Goal: Information Seeking & Learning: Learn about a topic

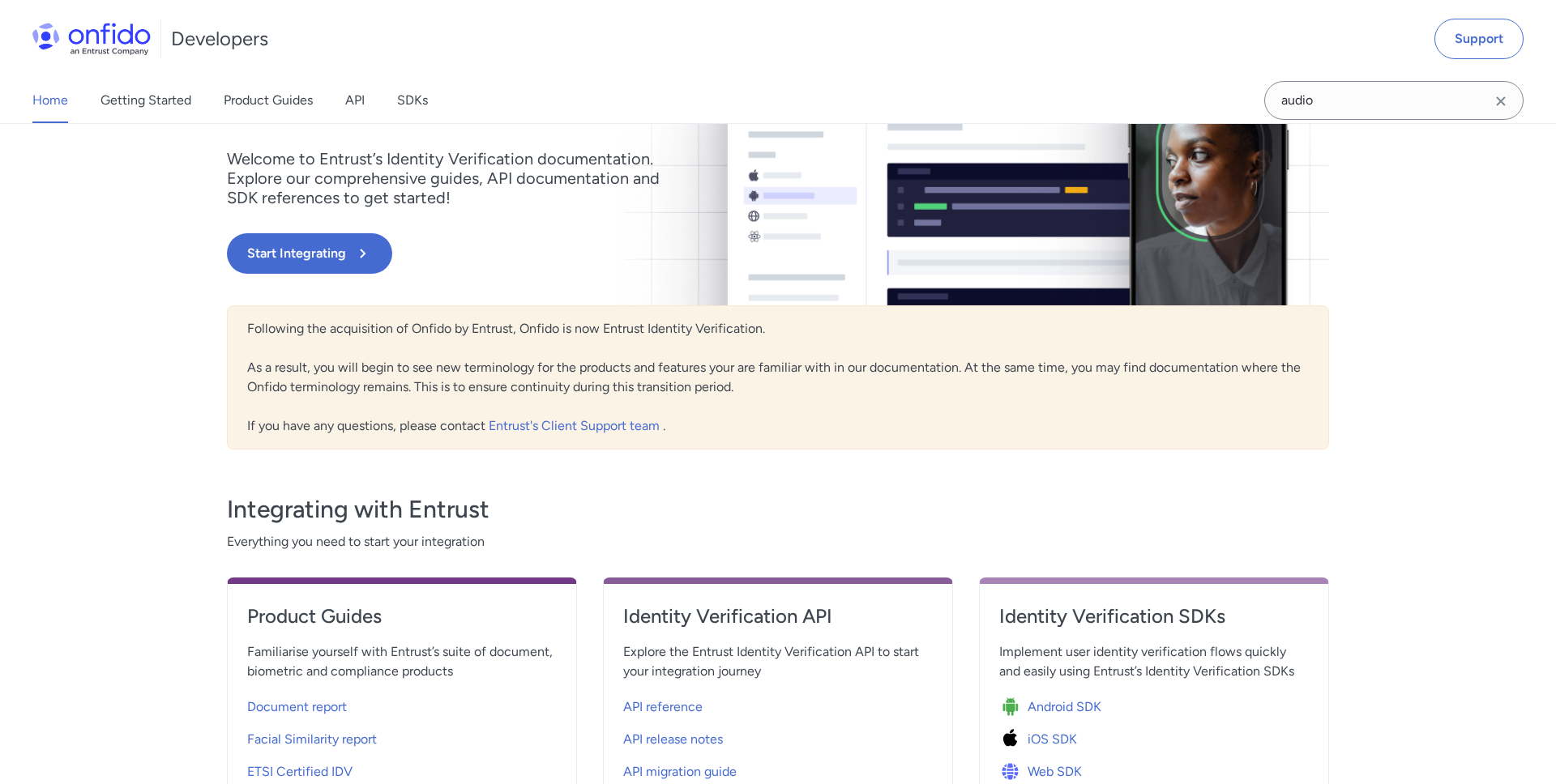
scroll to position [416, 0]
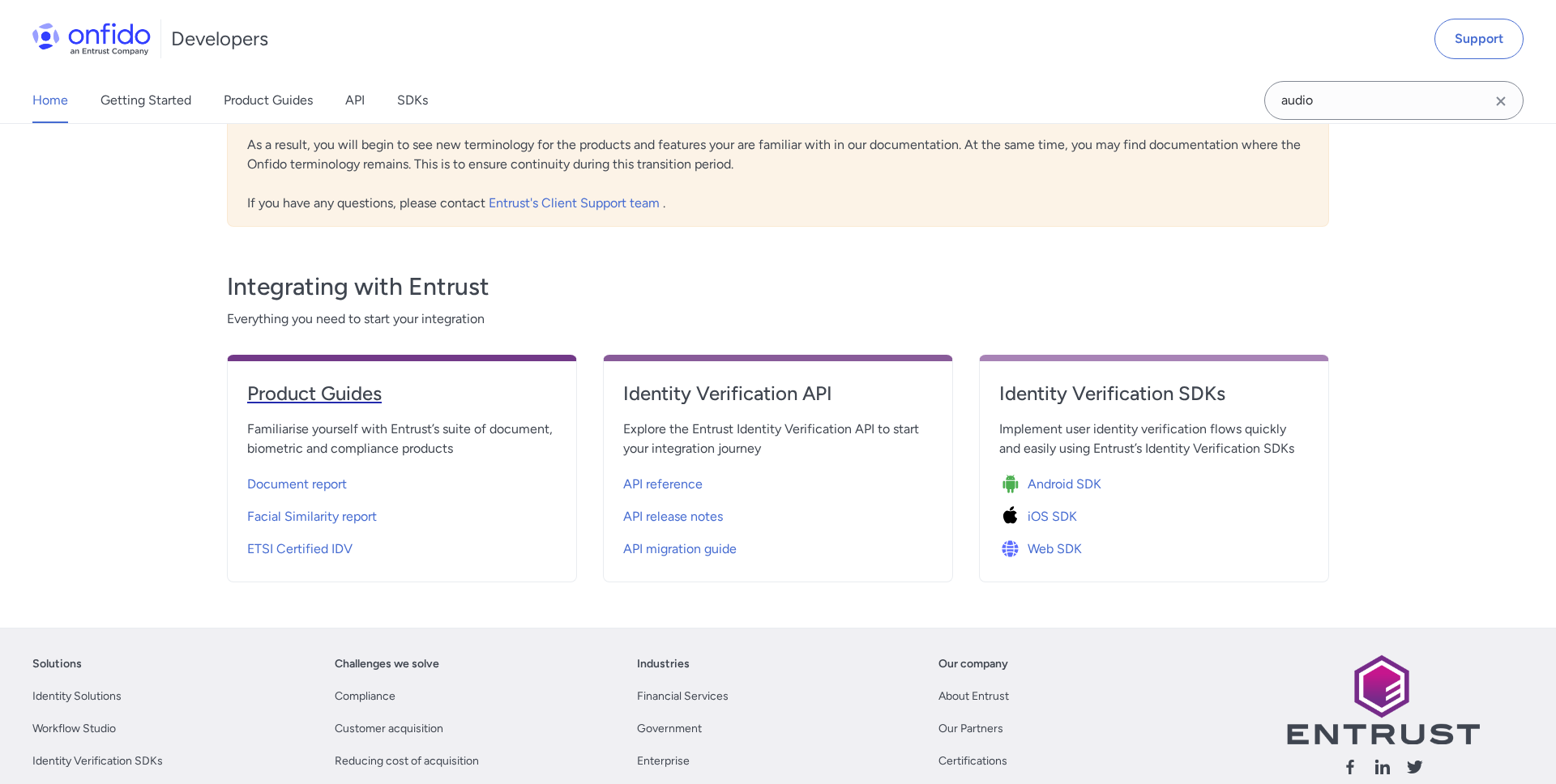
click at [317, 399] on h4 "Product Guides" at bounding box center [401, 394] width 310 height 26
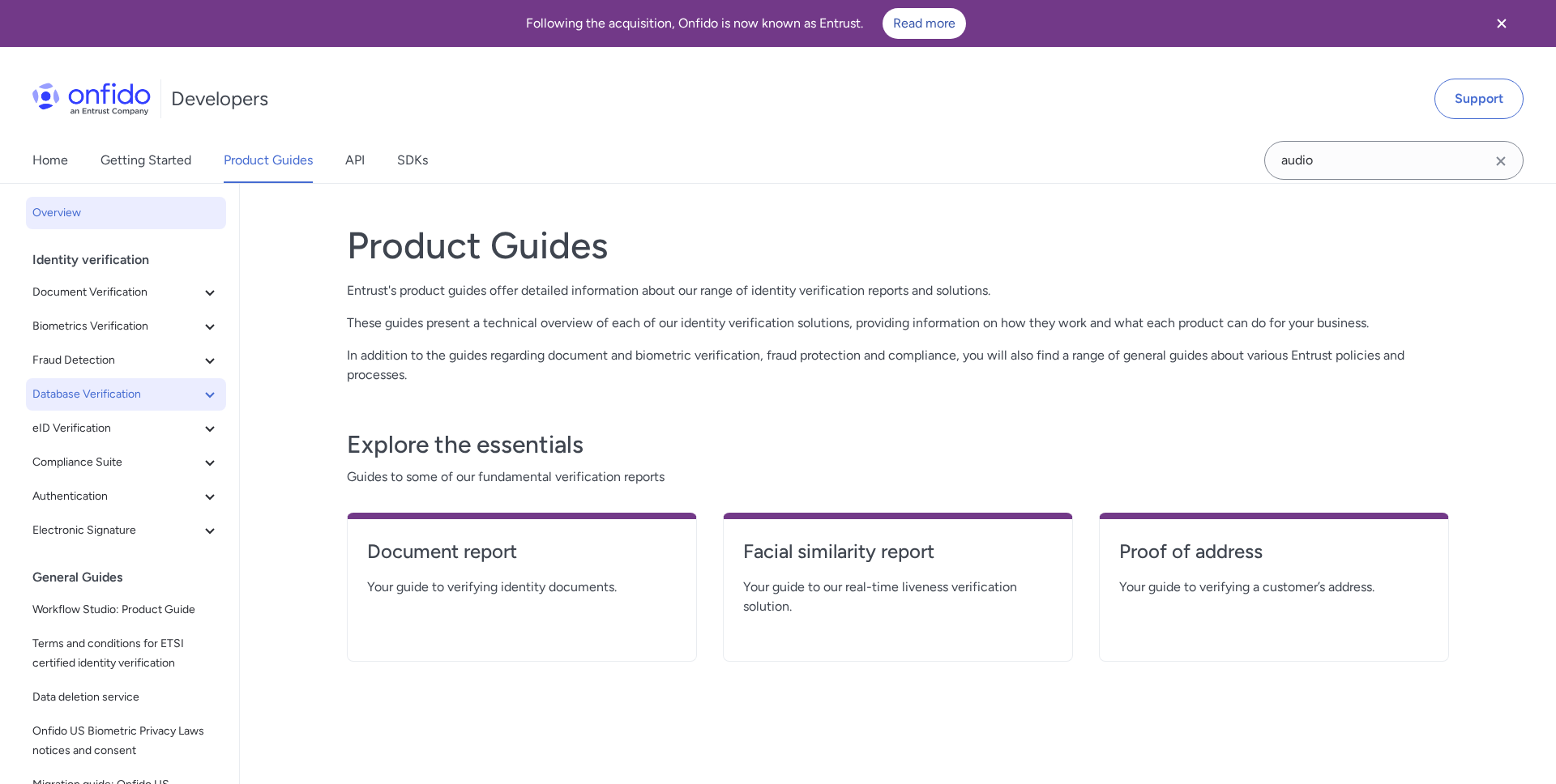
click at [123, 400] on span "Database Verification" at bounding box center [117, 394] width 168 height 19
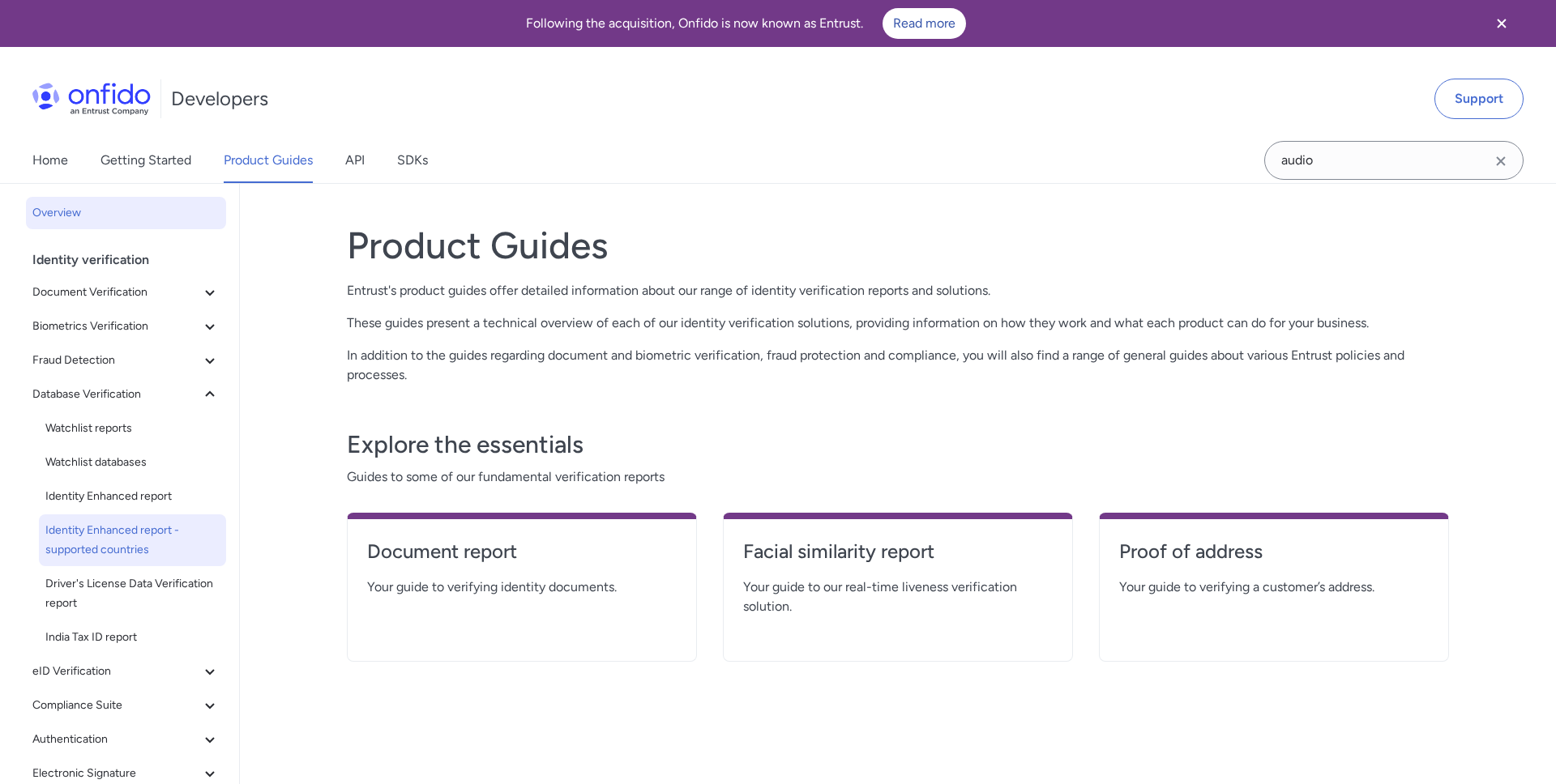
click at [132, 516] on link "Identity Enhanced report - supported countries" at bounding box center [132, 541] width 187 height 52
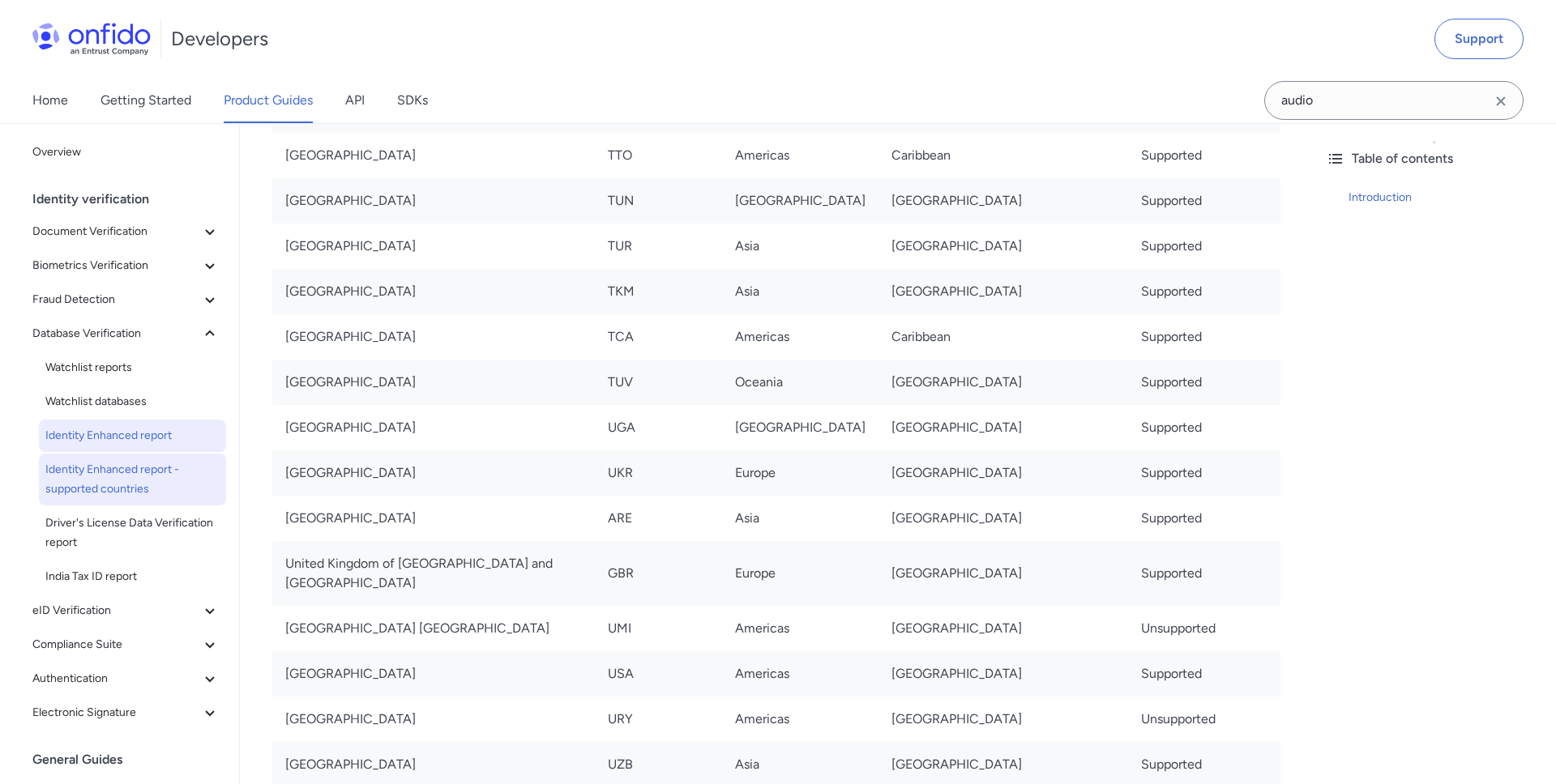
scroll to position [15, 0]
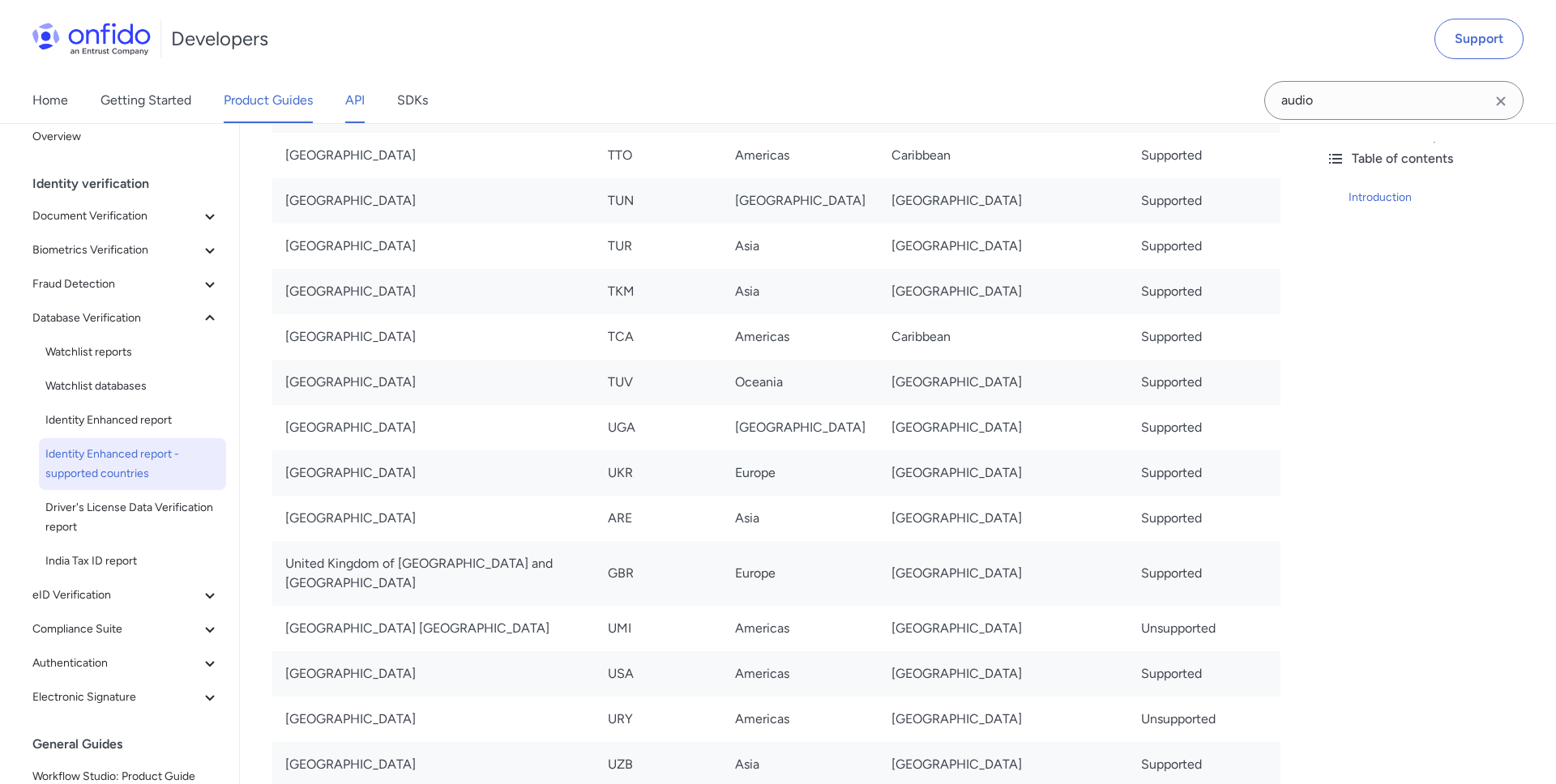
click at [356, 108] on link "API" at bounding box center [354, 101] width 19 height 45
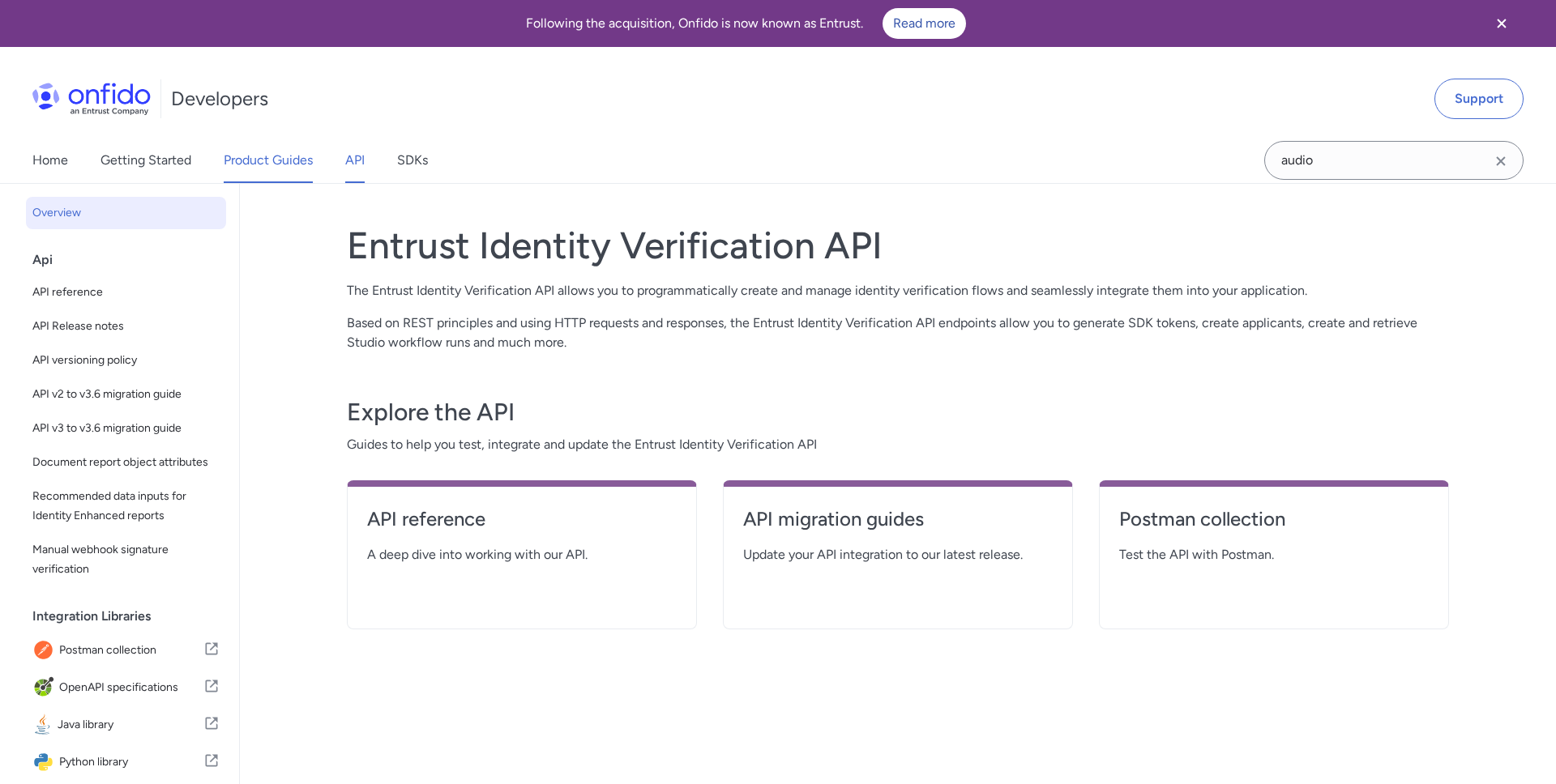
click at [281, 159] on link "Product Guides" at bounding box center [268, 160] width 89 height 45
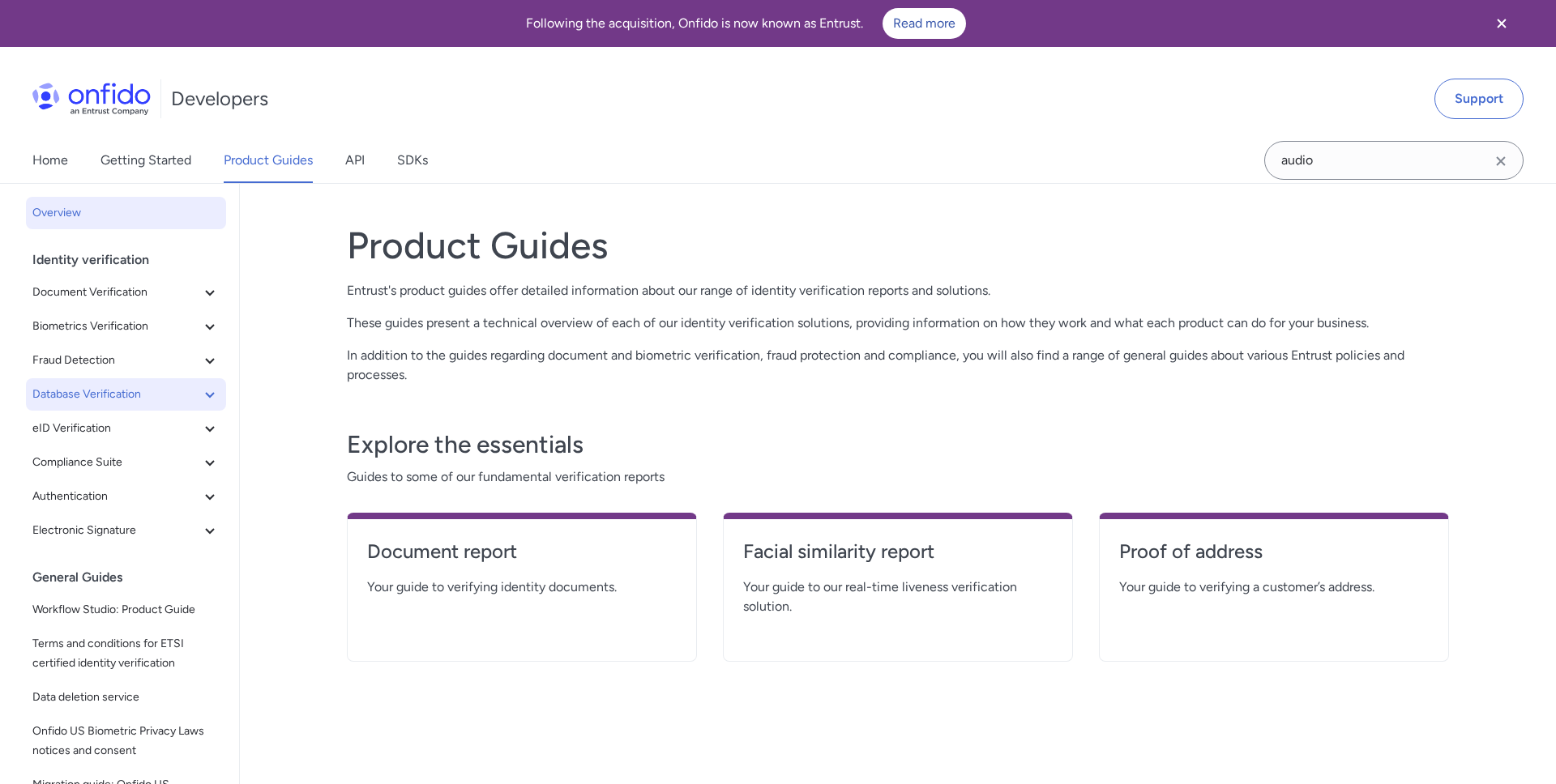
click at [114, 392] on span "Database Verification" at bounding box center [117, 394] width 168 height 19
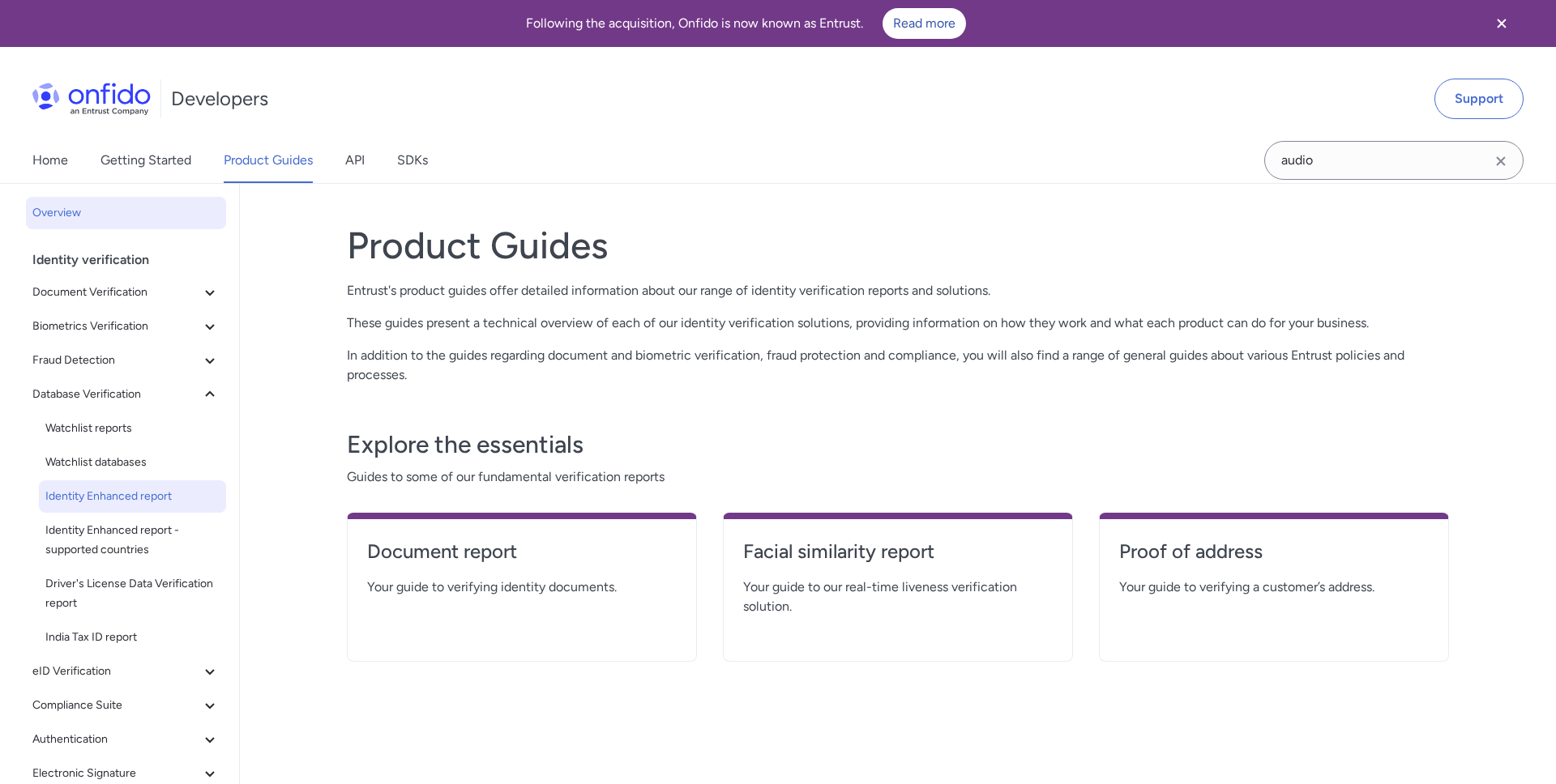
click at [118, 494] on span "Identity Enhanced report" at bounding box center [132, 496] width 174 height 19
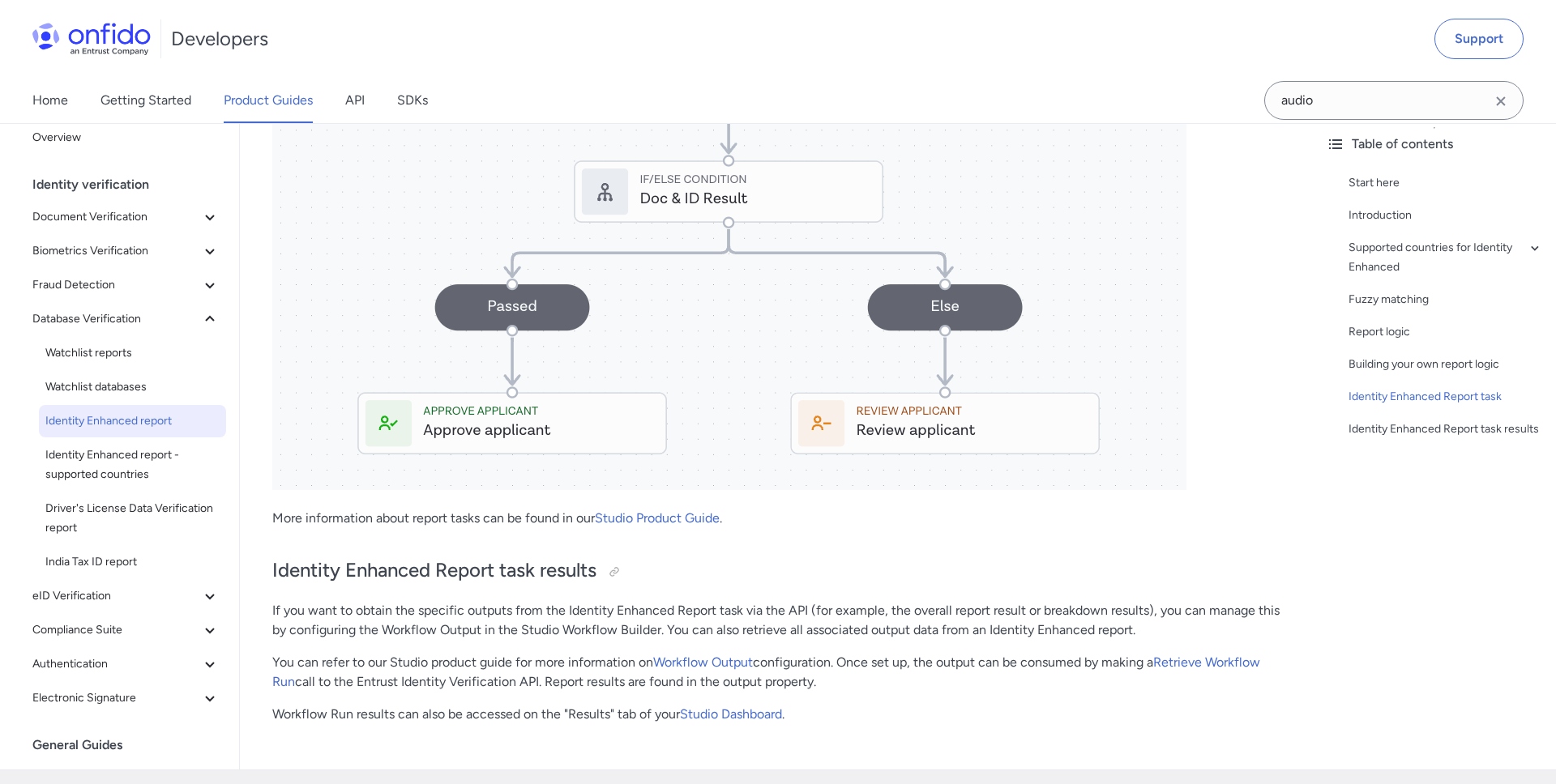
scroll to position [5189, 0]
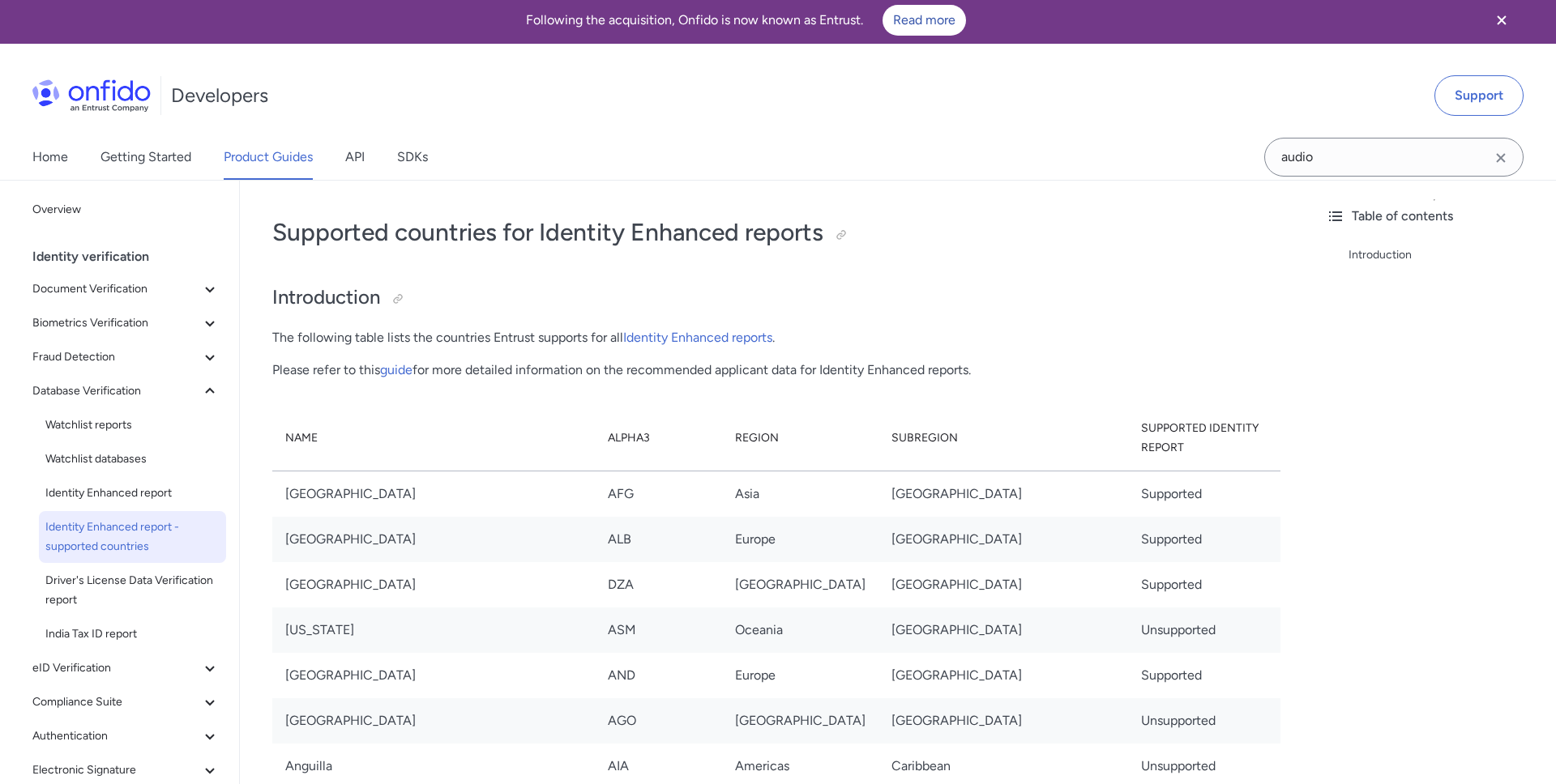
scroll to position [5, 0]
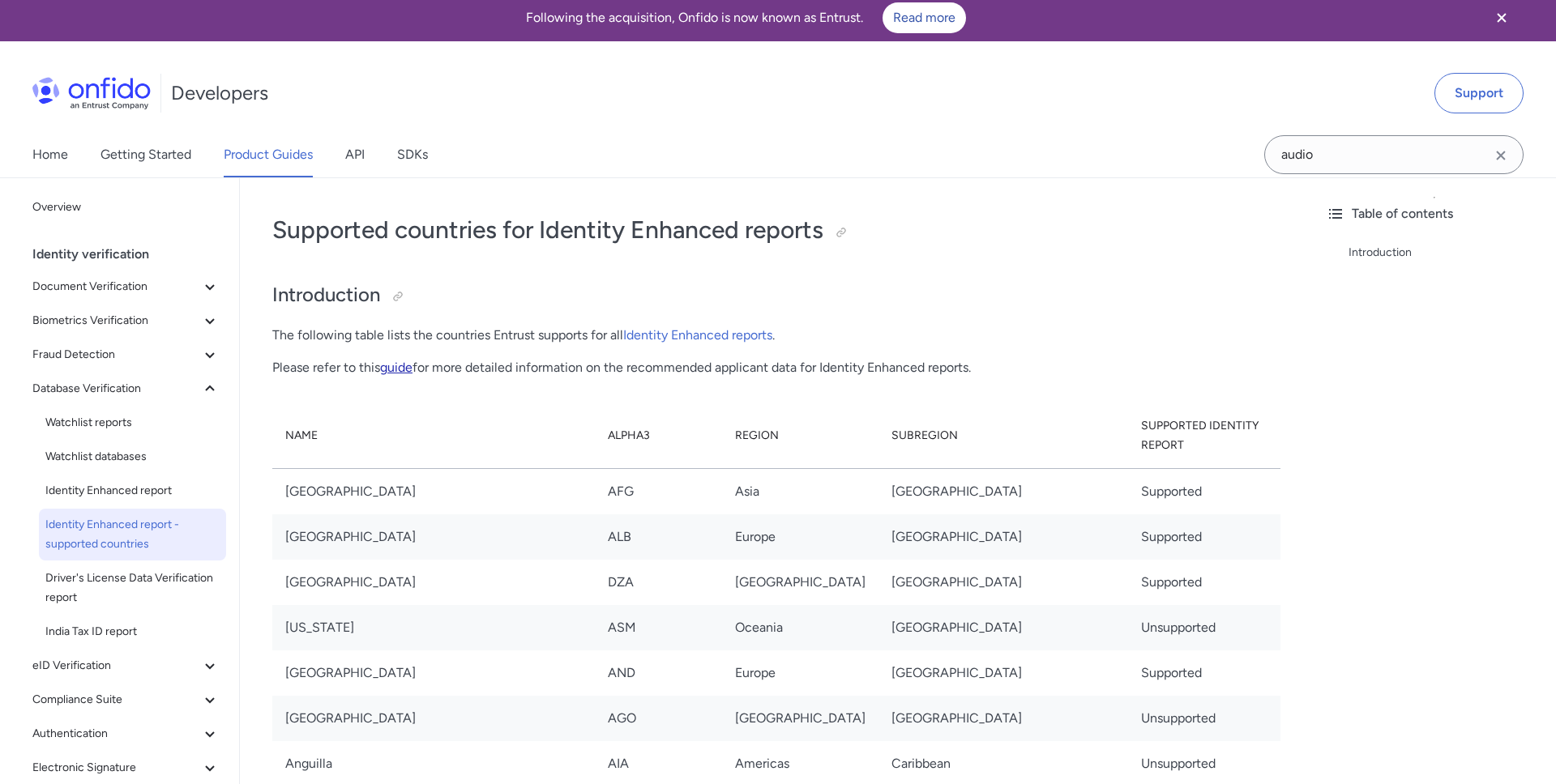
click at [397, 368] on link "guide" at bounding box center [396, 367] width 33 height 15
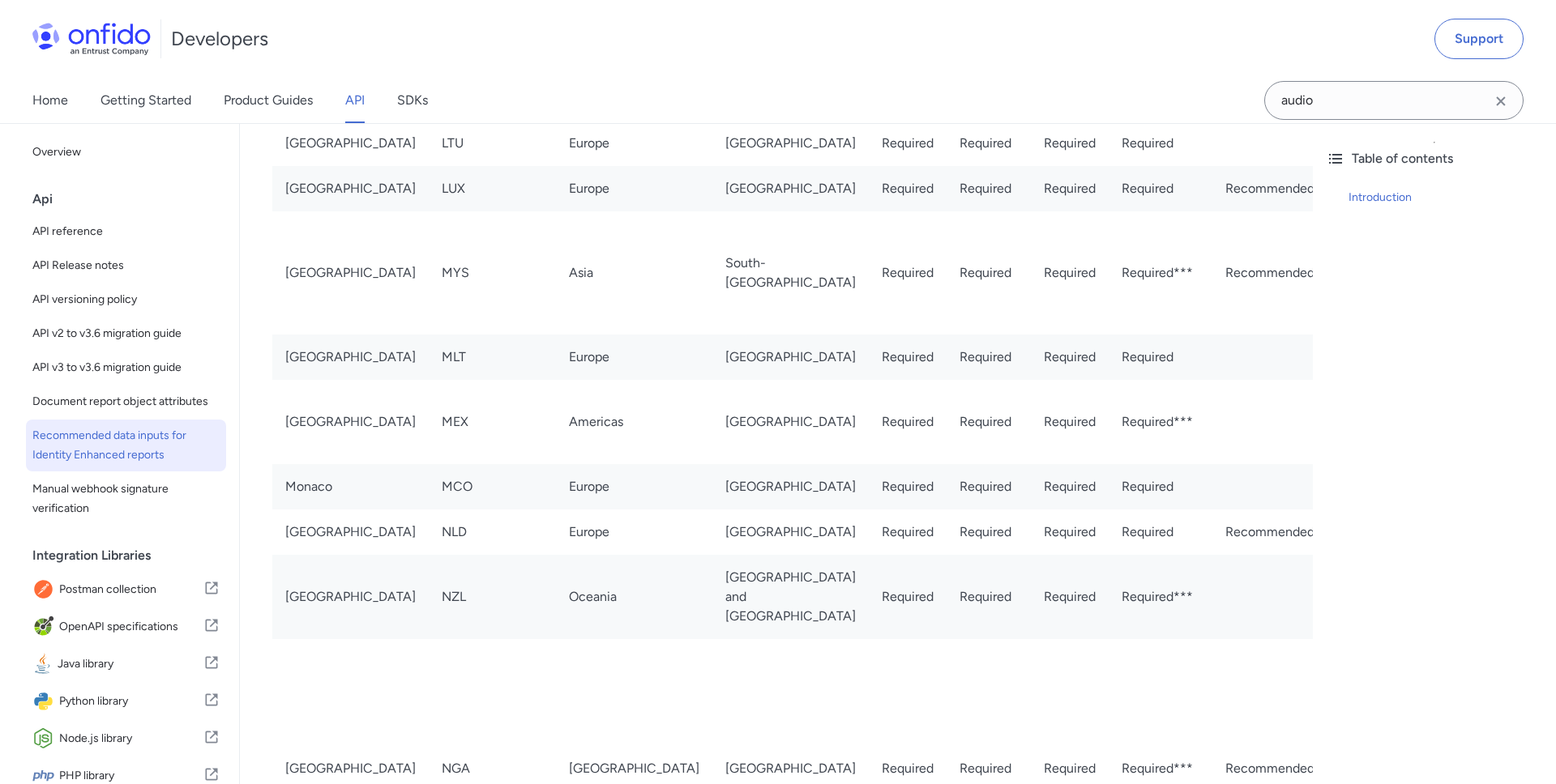
scroll to position [3725, 0]
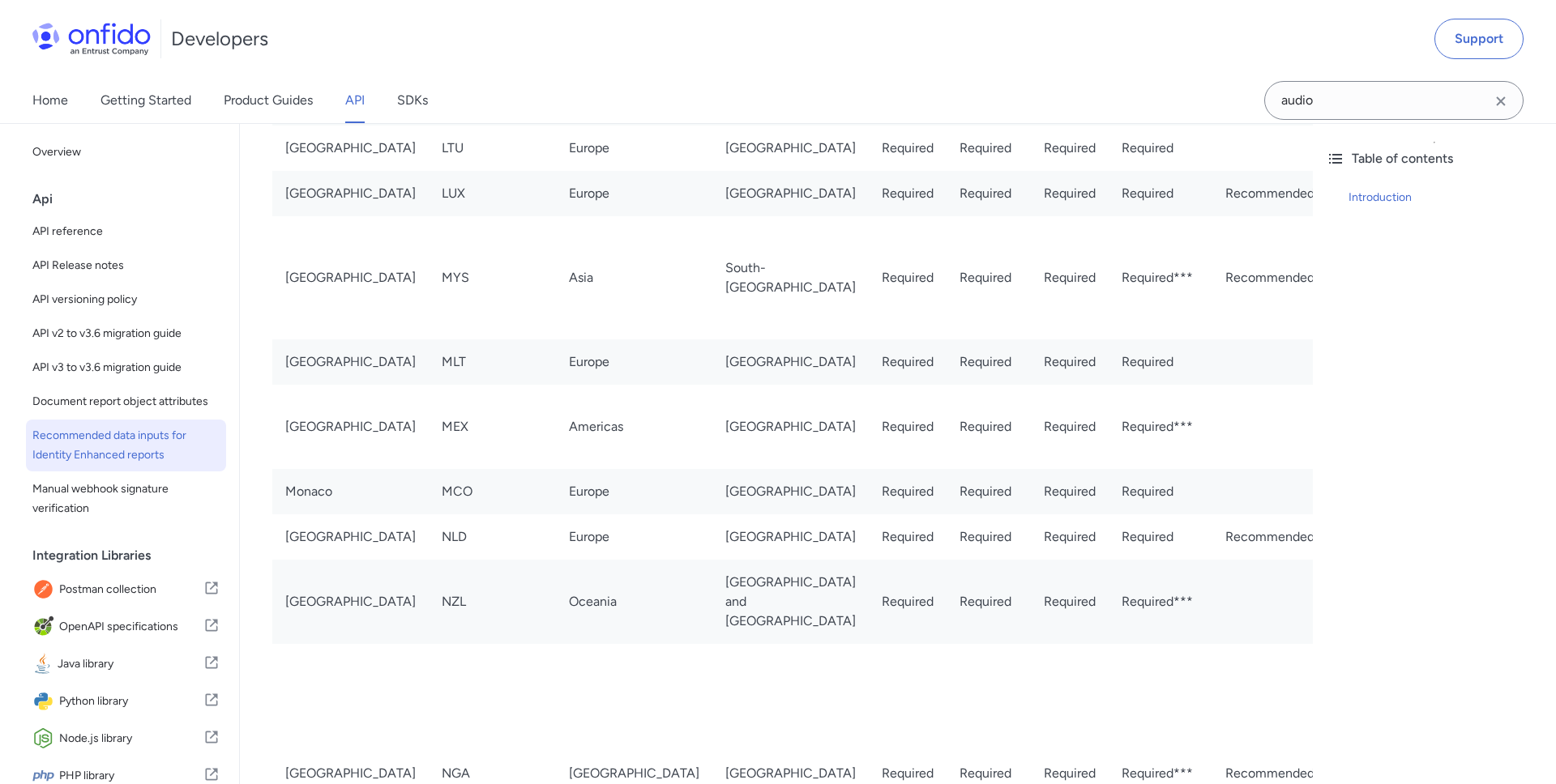
drag, startPoint x: 284, startPoint y: 421, endPoint x: 1277, endPoint y: 443, distance: 993.2
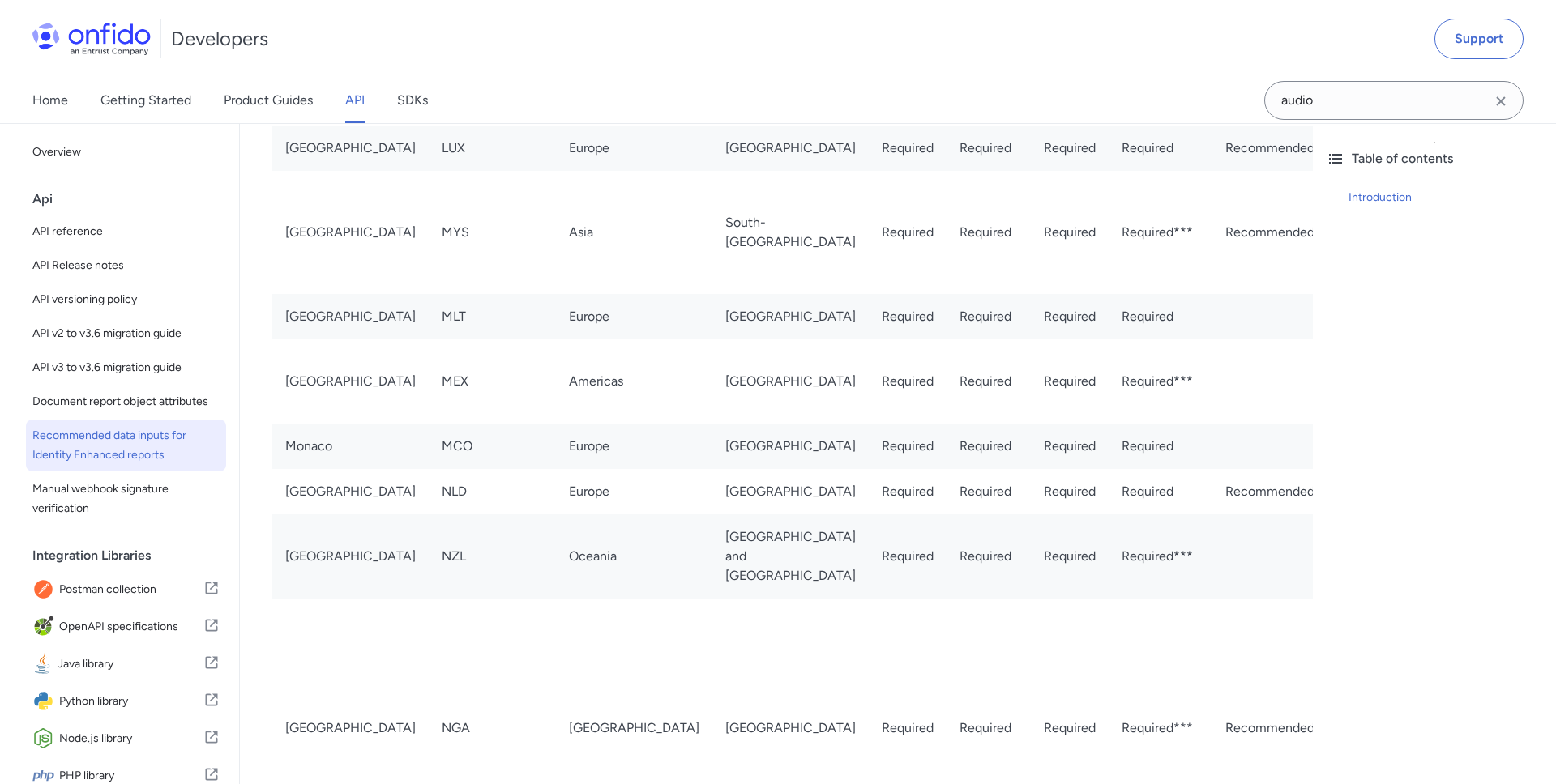
scroll to position [3787, 0]
